Goal: Task Accomplishment & Management: Use online tool/utility

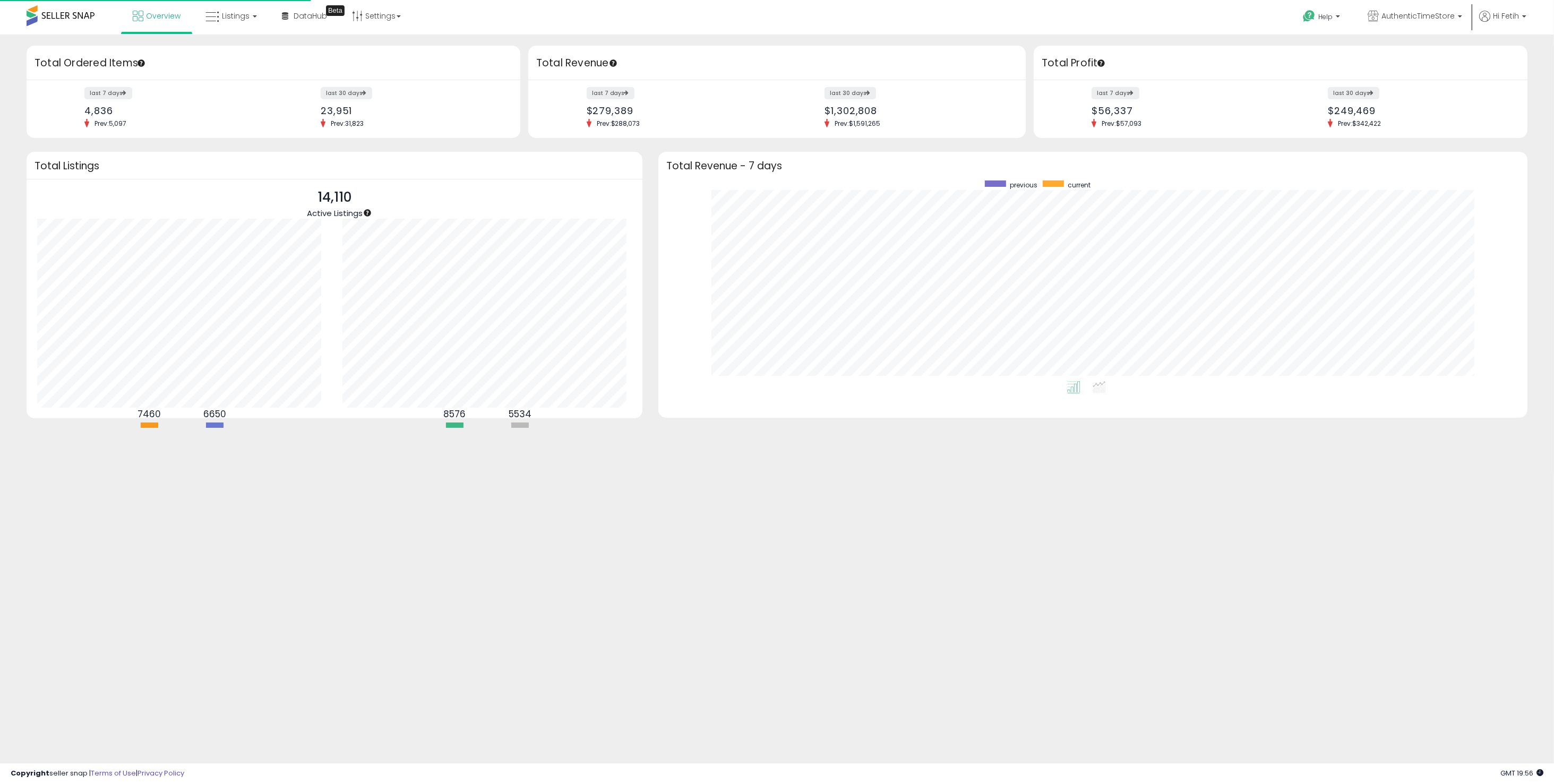
scroll to position [106, 300]
click at [209, 16] on icon at bounding box center [212, 17] width 14 height 14
click at [238, 50] on icon at bounding box center [239, 52] width 46 height 14
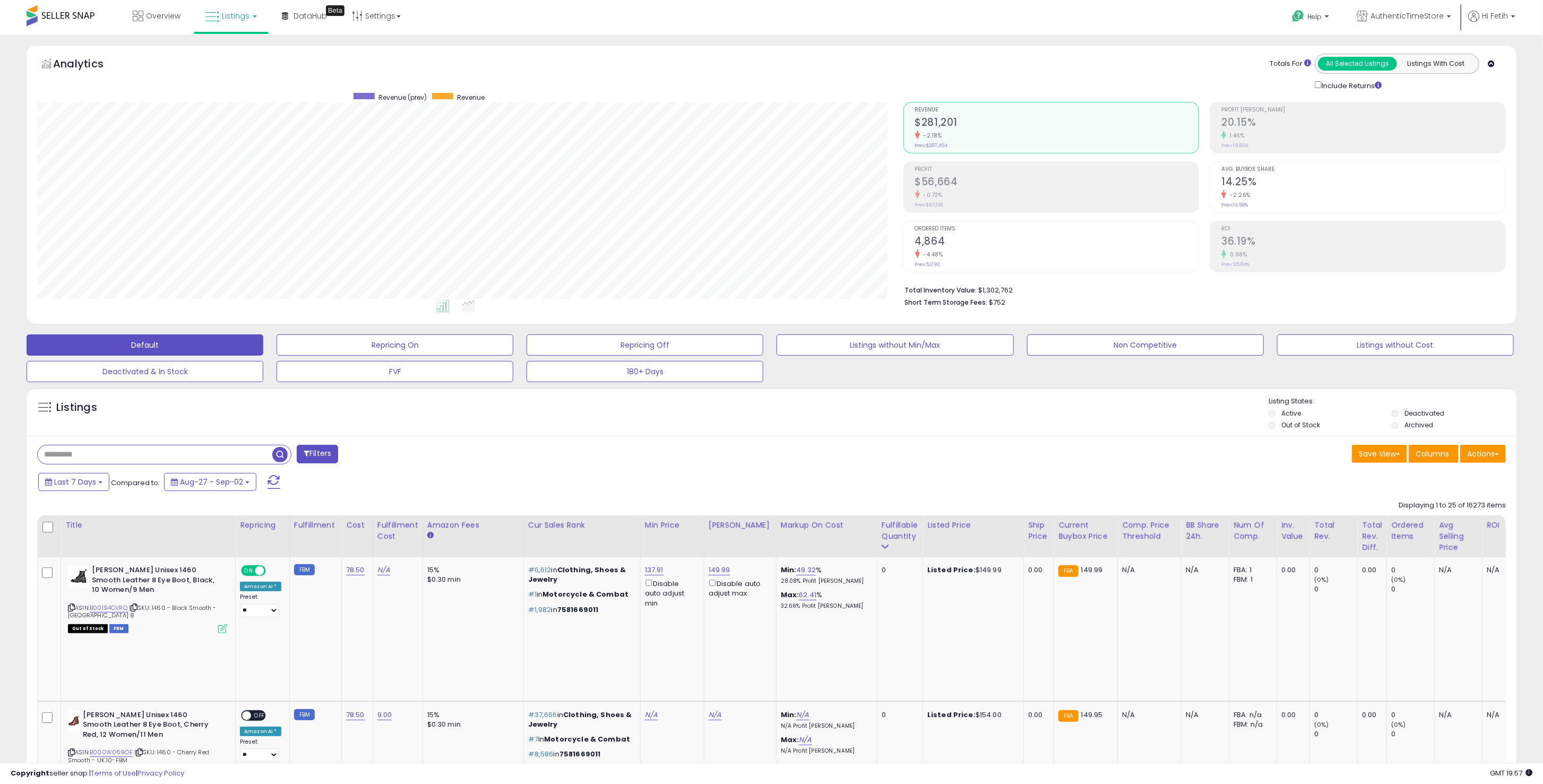
scroll to position [217, 866]
click at [171, 451] on input "text" at bounding box center [227, 454] width 380 height 19
type input "****"
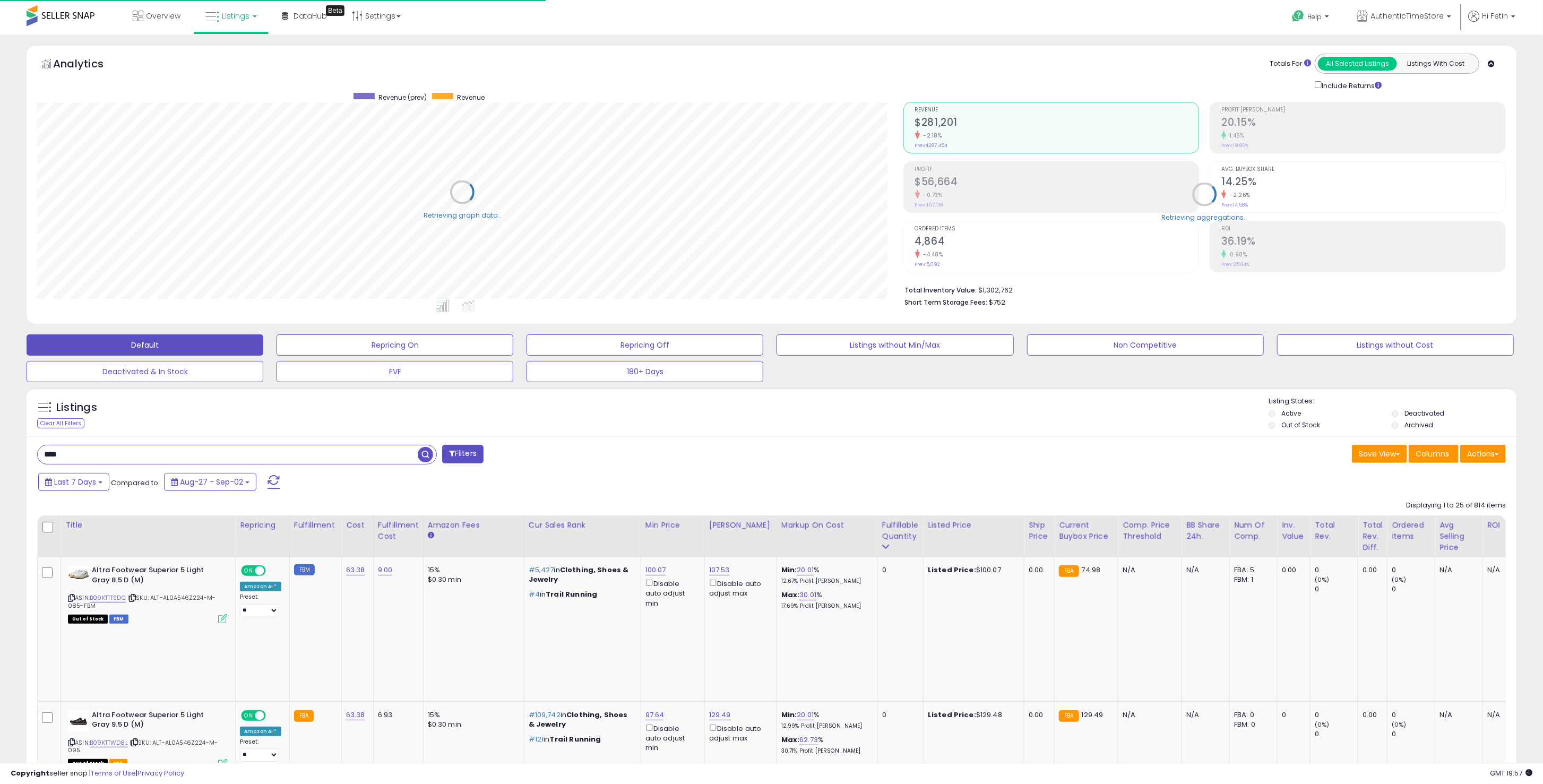
scroll to position [217, 866]
click at [885, 524] on div "Fulfillable Quantity" at bounding box center [901, 531] width 37 height 22
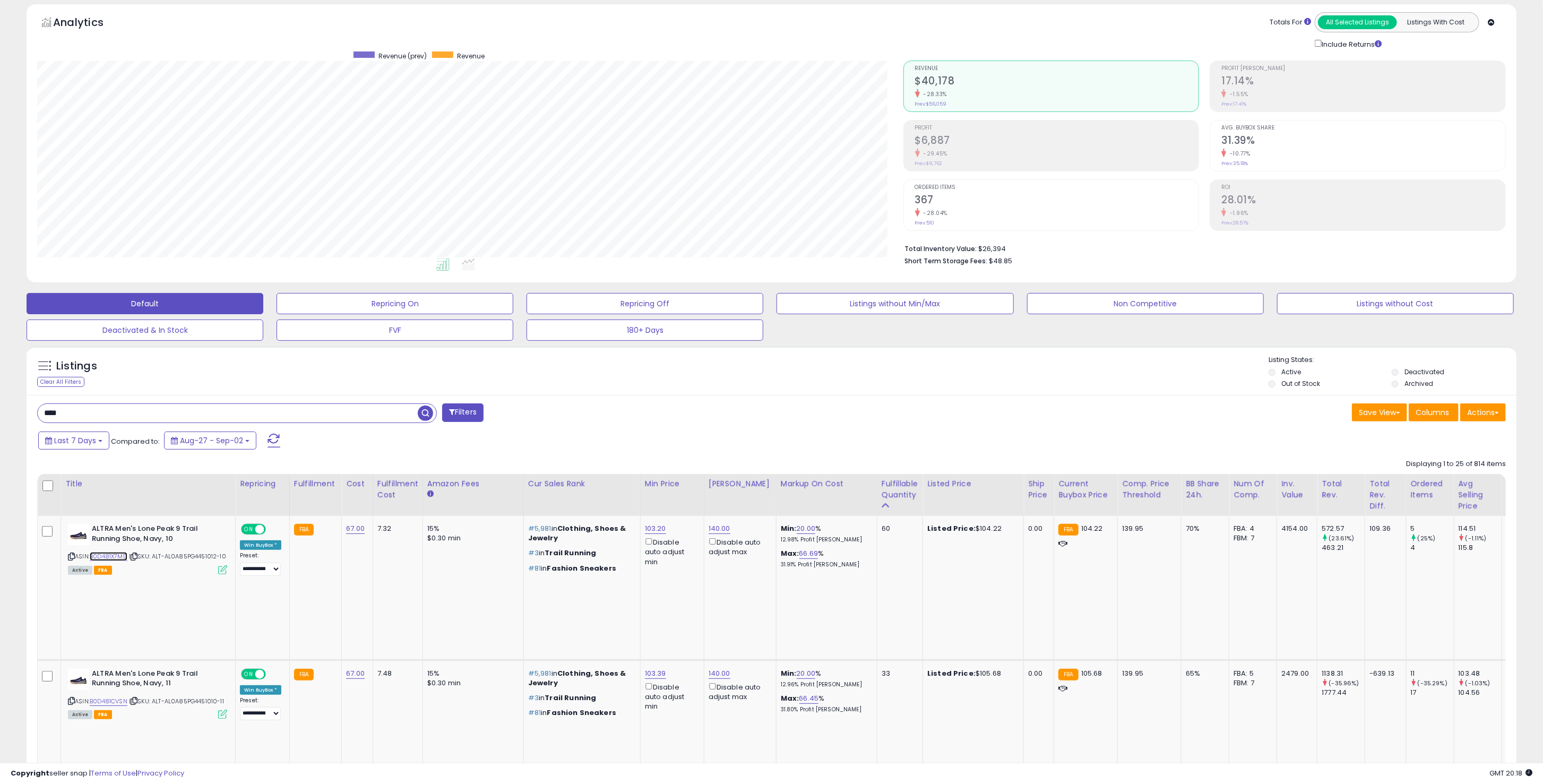
scroll to position [19, 0]
